Goal: Task Accomplishment & Management: Use online tool/utility

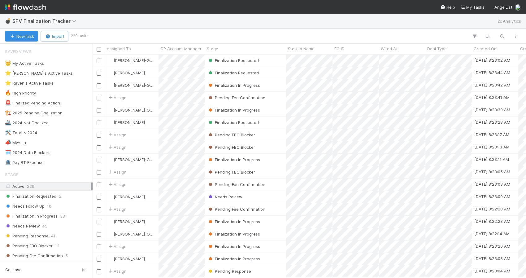
scroll to position [0, 0]
click at [496, 33] on button "button" at bounding box center [501, 36] width 11 height 8
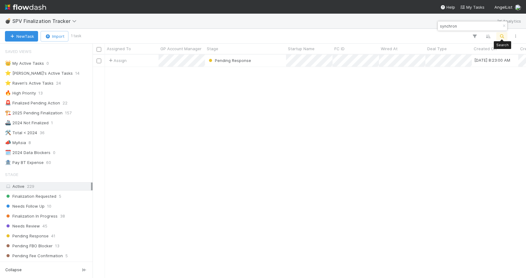
scroll to position [223, 434]
type input "synchron"
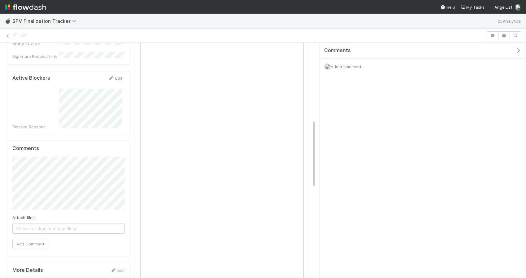
scroll to position [265, 0]
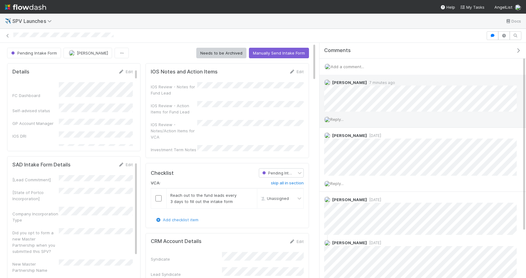
click at [344, 120] on span "Reply..." at bounding box center [336, 119] width 13 height 5
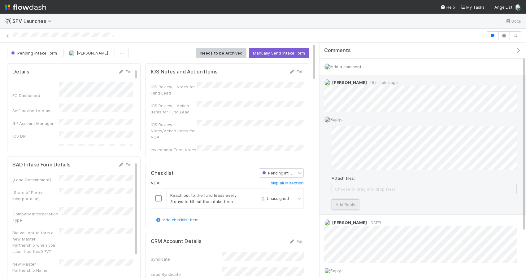
click at [335, 206] on button "Add Reply" at bounding box center [346, 204] width 28 height 11
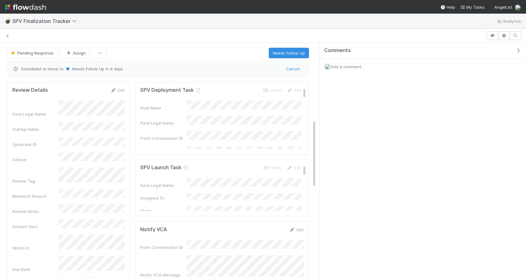
scroll to position [265, 0]
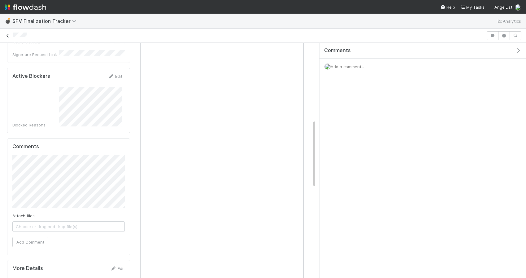
click at [8, 36] on icon at bounding box center [8, 36] width 6 height 4
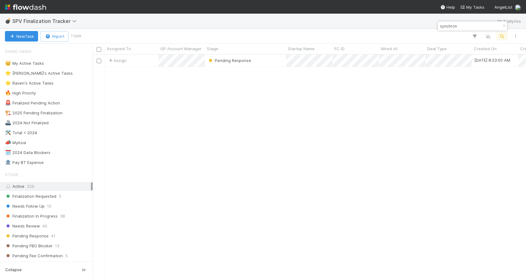
scroll to position [223, 434]
click at [502, 26] on icon "button" at bounding box center [504, 26] width 6 height 4
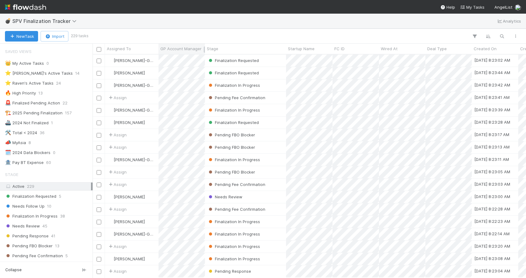
click at [180, 48] on span "GP Account Manager" at bounding box center [180, 49] width 41 height 6
click at [182, 58] on div "Sort A → Z" at bounding box center [196, 60] width 71 height 9
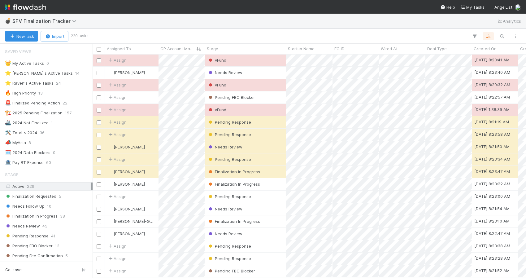
scroll to position [1252, 0]
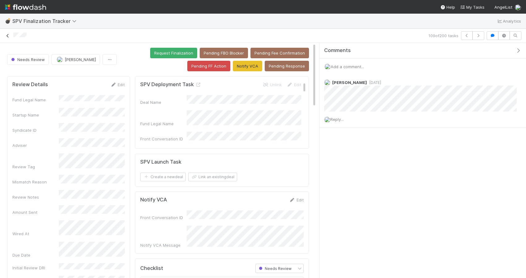
click at [8, 34] on icon at bounding box center [8, 36] width 6 height 4
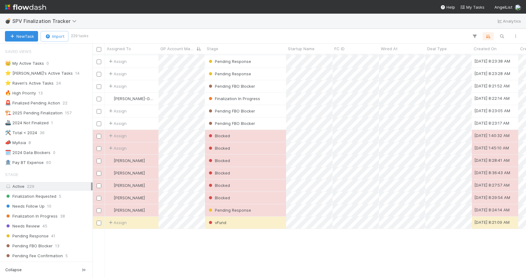
scroll to position [1360, 0]
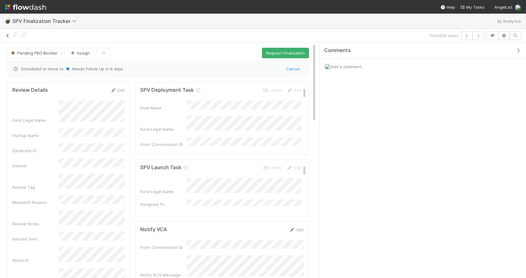
click at [7, 35] on icon at bounding box center [8, 36] width 6 height 4
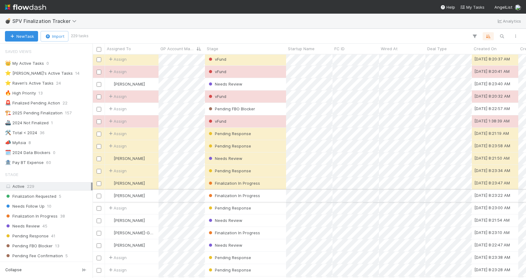
scroll to position [1241, 0]
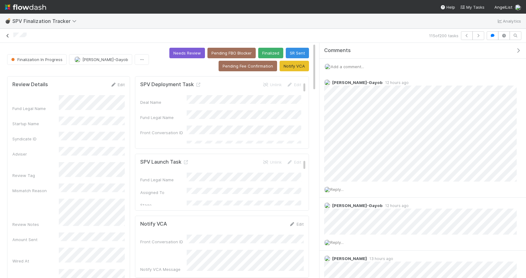
click at [7, 34] on icon at bounding box center [8, 36] width 6 height 4
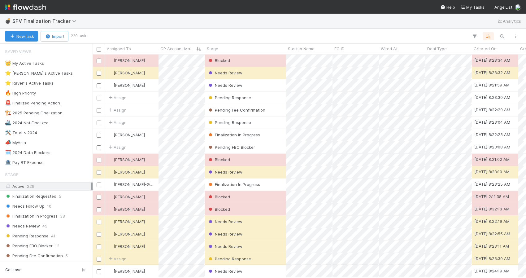
scroll to position [223, 434]
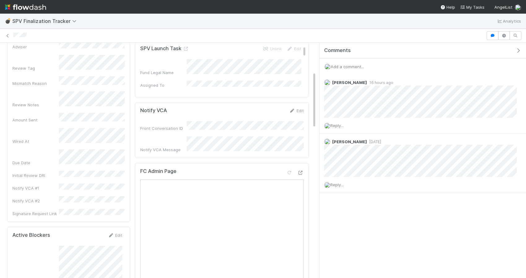
scroll to position [134, 0]
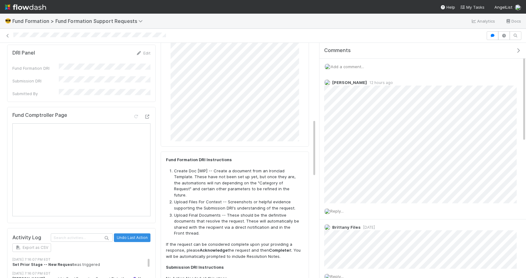
scroll to position [309, 0]
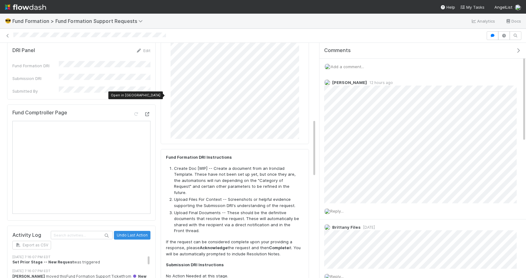
click at [150, 112] on icon at bounding box center [147, 114] width 6 height 4
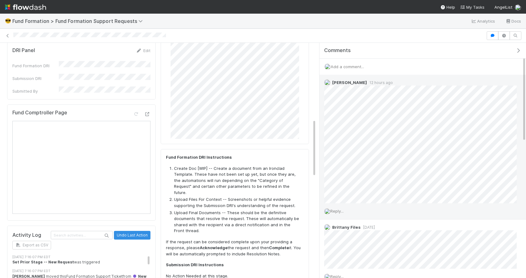
click at [470, 85] on div "Catherine Lambright 12 hours ago" at bounding box center [421, 139] width 202 height 129
click at [342, 209] on span "Reply..." at bounding box center [336, 210] width 13 height 5
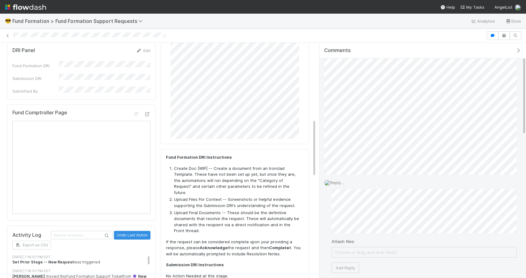
scroll to position [27, 0]
click at [346, 268] on button "Add Reply" at bounding box center [346, 269] width 28 height 11
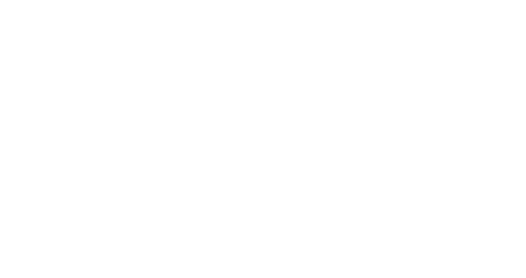
click at [487, 0] on html at bounding box center [263, 0] width 526 height 0
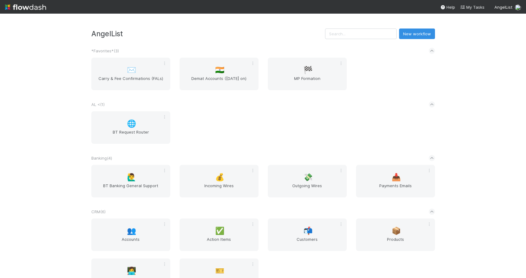
scroll to position [828, 0]
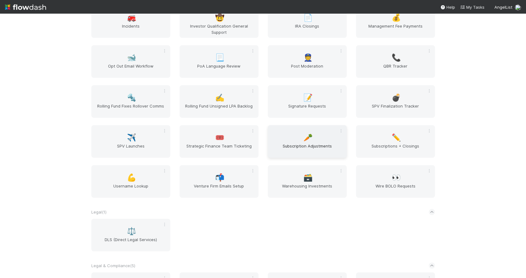
click at [313, 133] on div "🥕 Subscription Adjustments" at bounding box center [307, 141] width 79 height 33
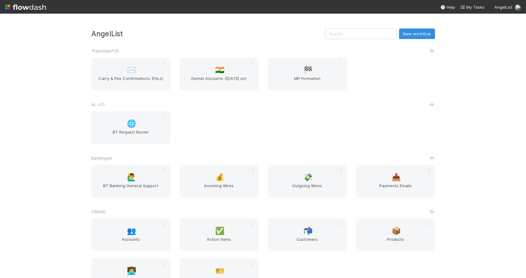
scroll to position [828, 0]
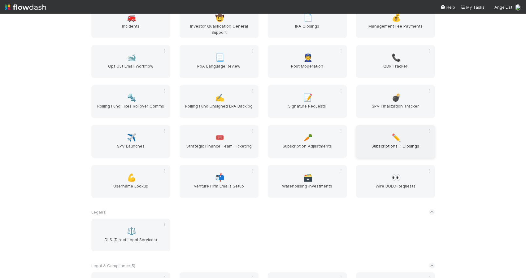
click at [362, 145] on span "Subscriptions + Closings" at bounding box center [396, 149] width 74 height 12
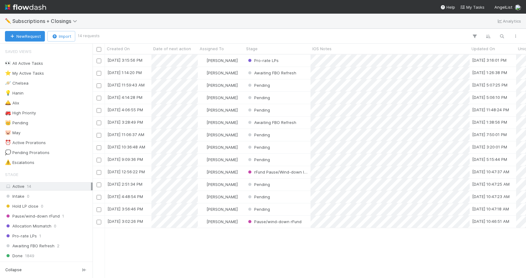
scroll to position [223, 434]
